Goal: Transaction & Acquisition: Subscribe to service/newsletter

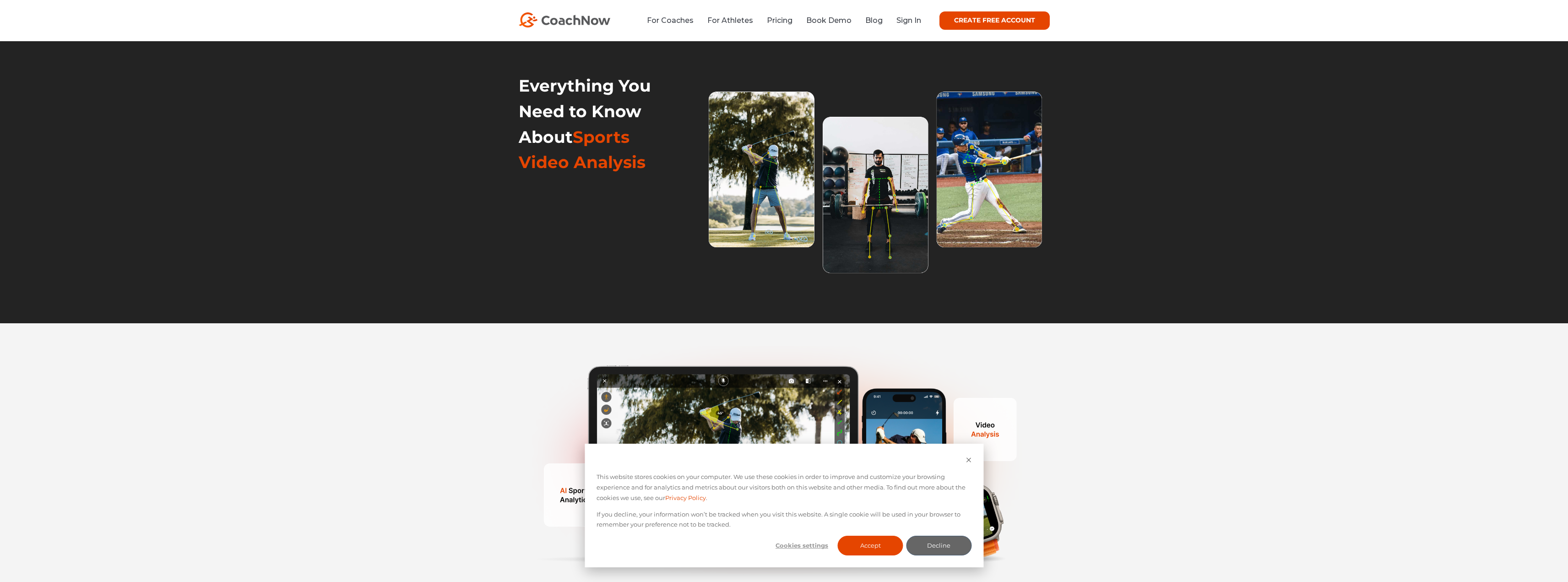
select select "English"
click at [791, 22] on link "Pricing" at bounding box center [780, 20] width 26 height 9
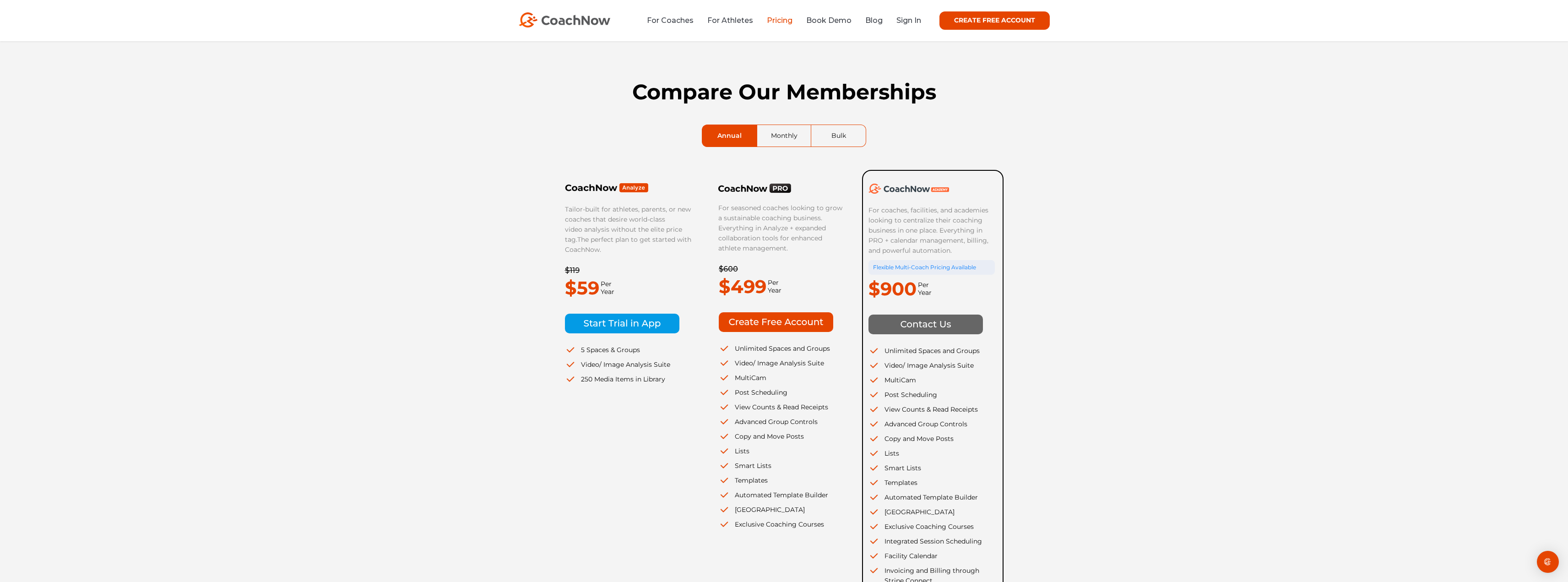
select select "English"
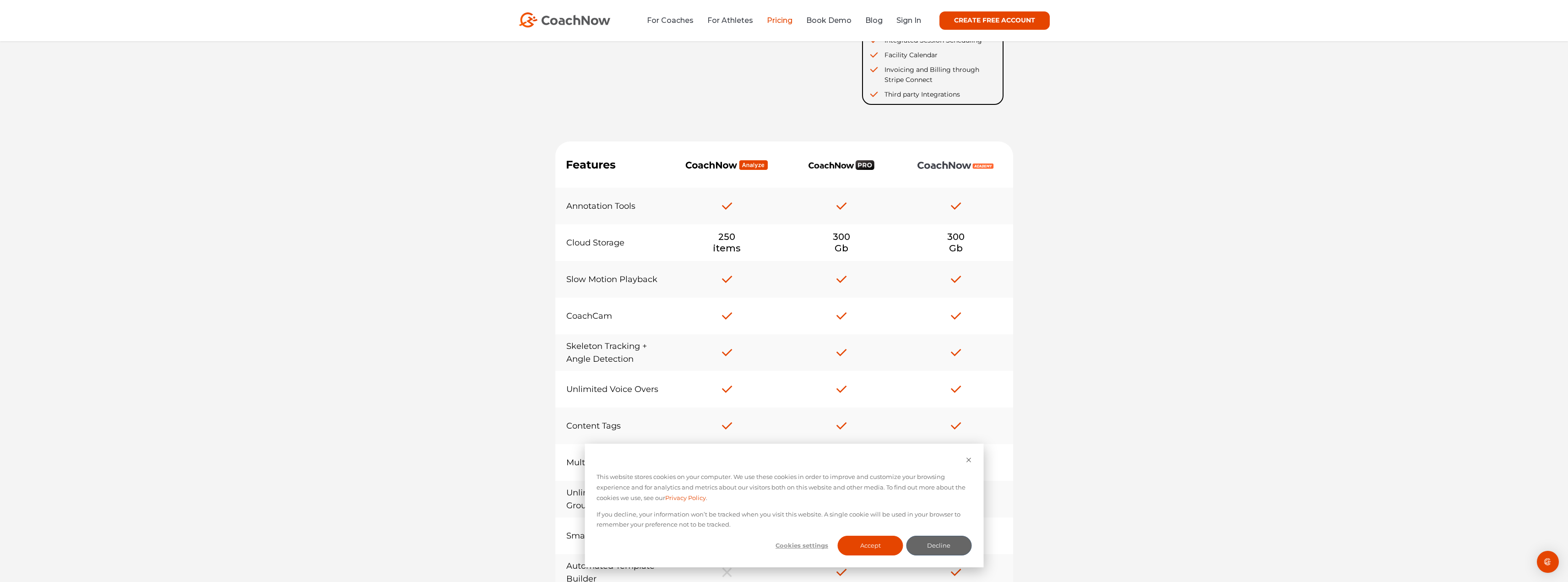
scroll to position [503, 0]
click at [873, 542] on button "Accept" at bounding box center [870, 545] width 66 height 19
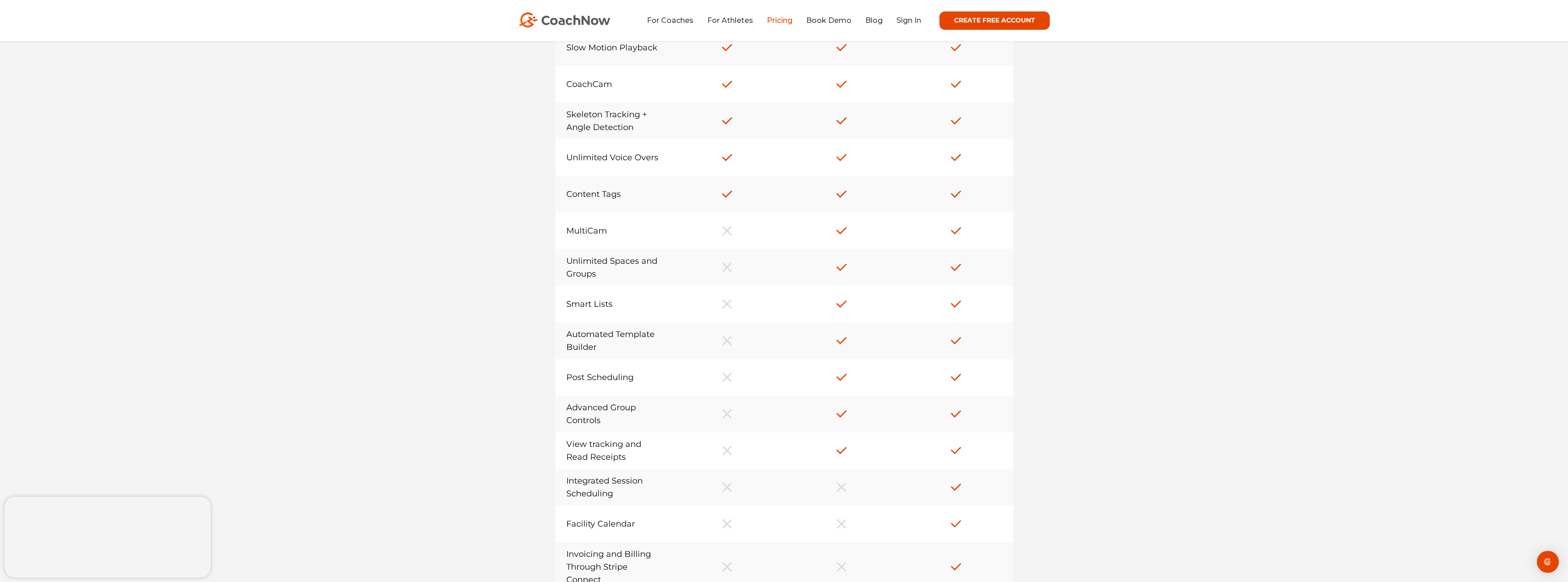
scroll to position [0, 0]
